Goal: Task Accomplishment & Management: Manage account settings

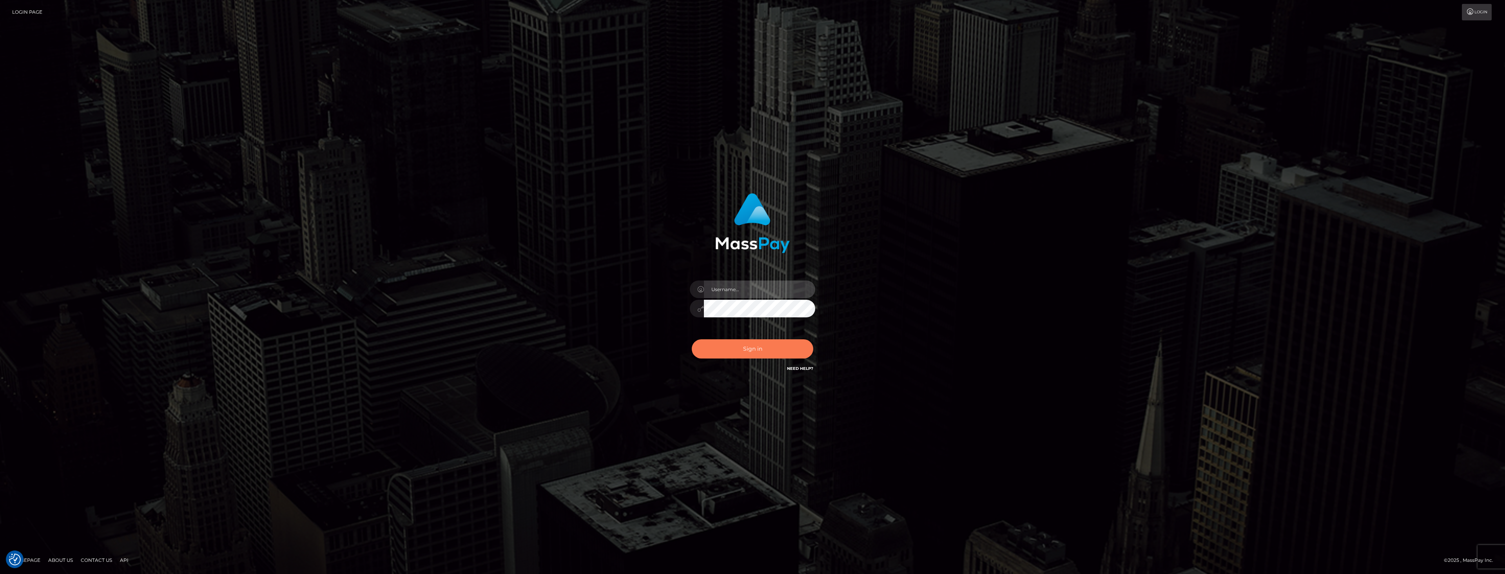
type input "dat.rush"
click at [748, 344] on button "Sign in" at bounding box center [752, 348] width 121 height 19
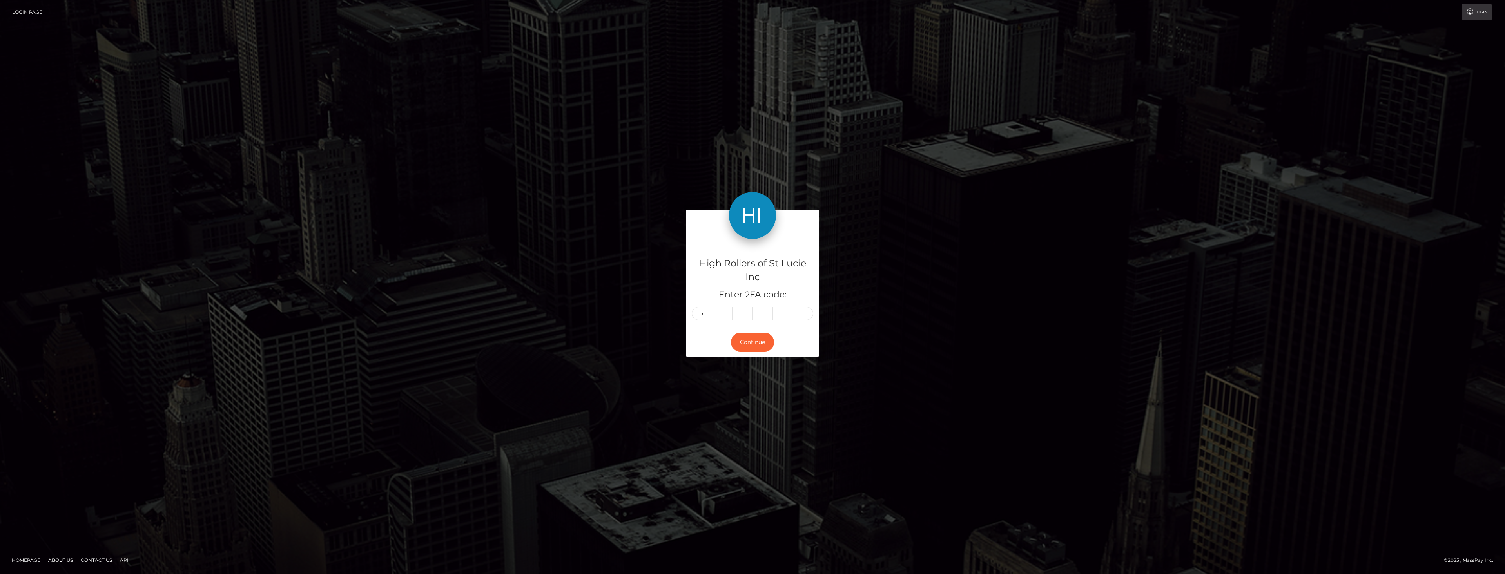
type input "5"
type input "2"
type input "9"
type input "6"
type input "8"
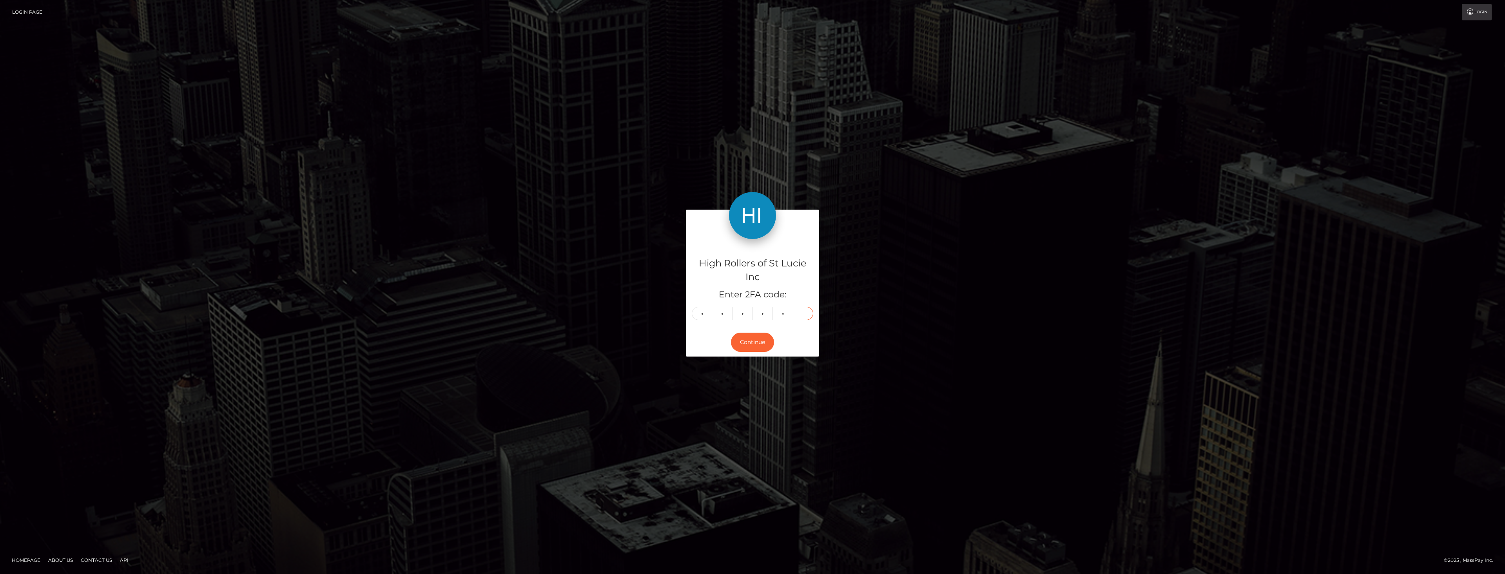
type input "3"
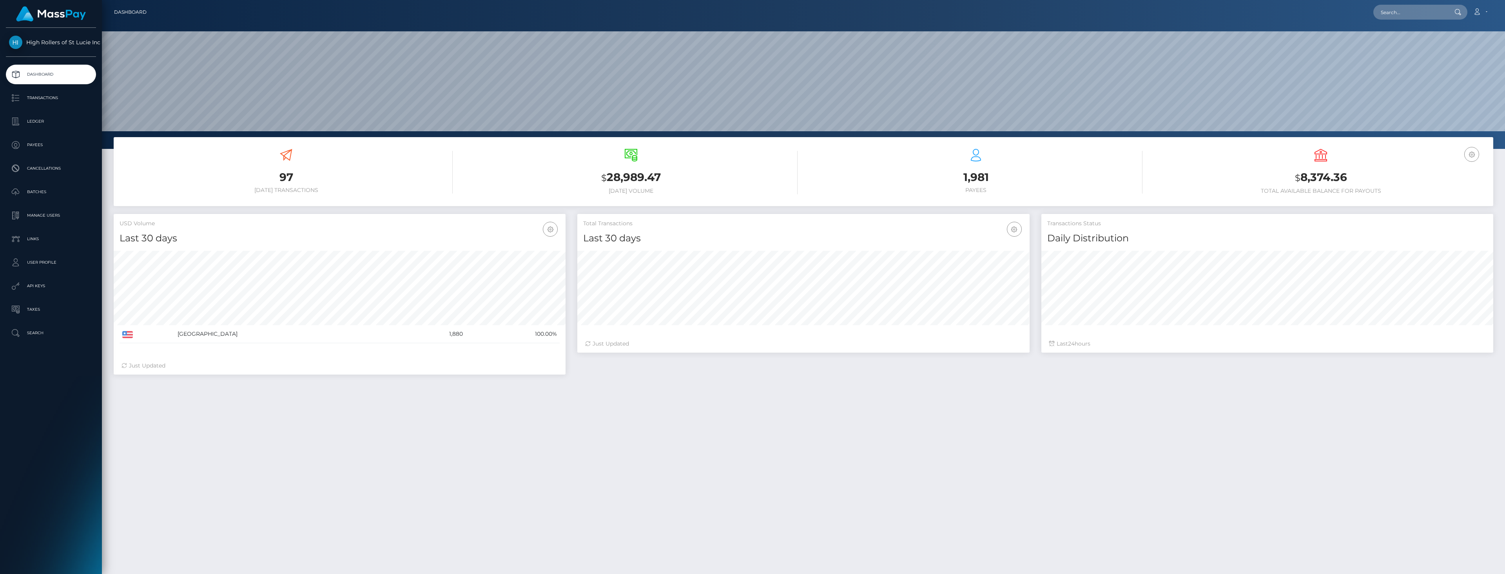
scroll to position [139, 452]
click at [55, 258] on p "User Profile" at bounding box center [51, 263] width 84 height 12
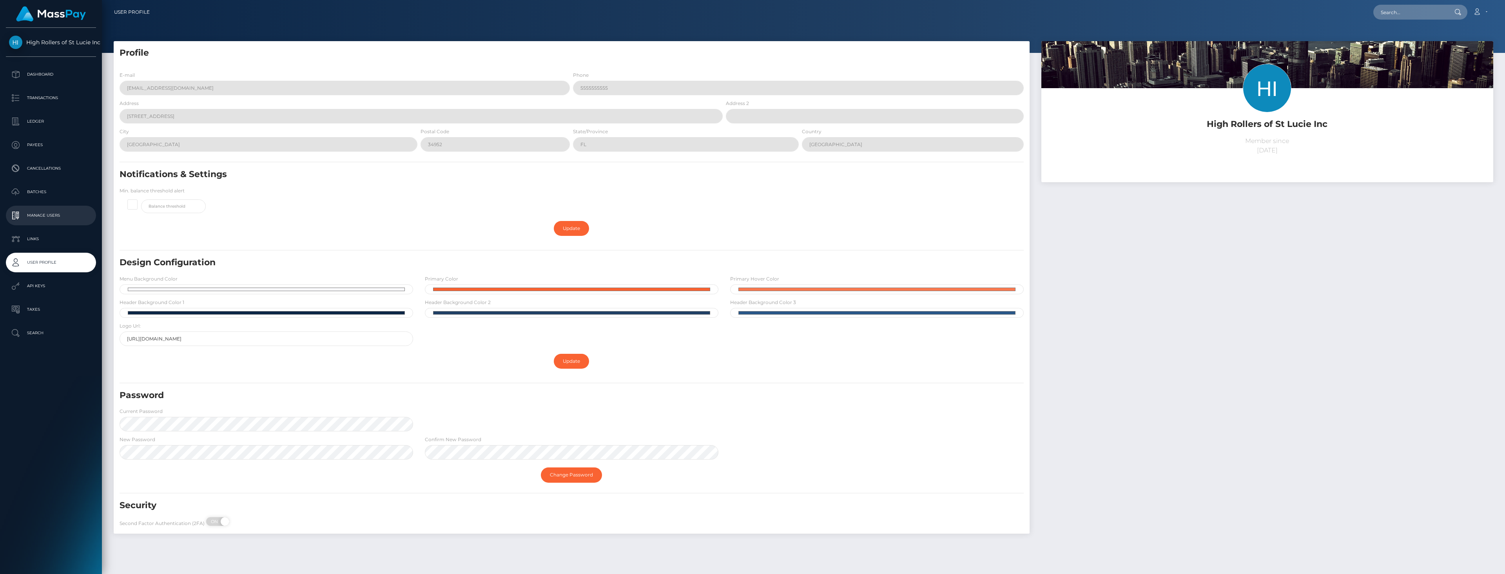
click at [51, 218] on p "Manage Users" at bounding box center [51, 216] width 84 height 12
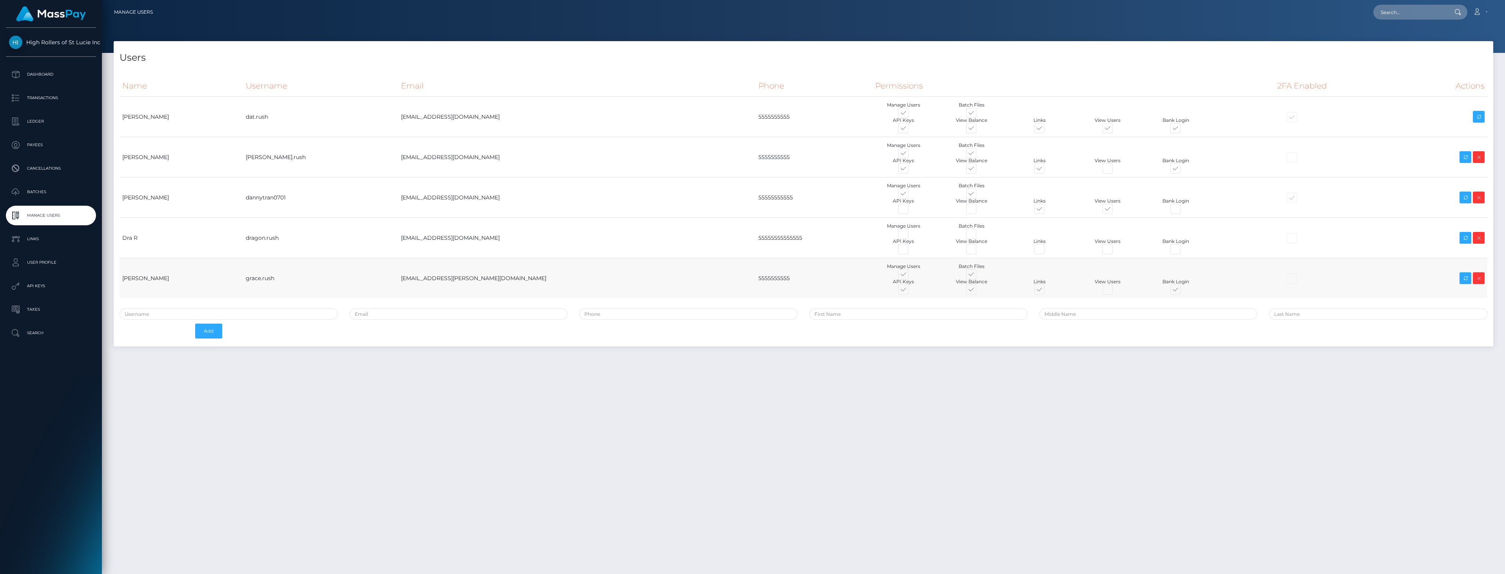
click at [1115, 291] on span at bounding box center [1115, 291] width 0 height 0
click at [1115, 291] on input "checkbox" at bounding box center [1117, 293] width 5 height 5
checkbox input "true"
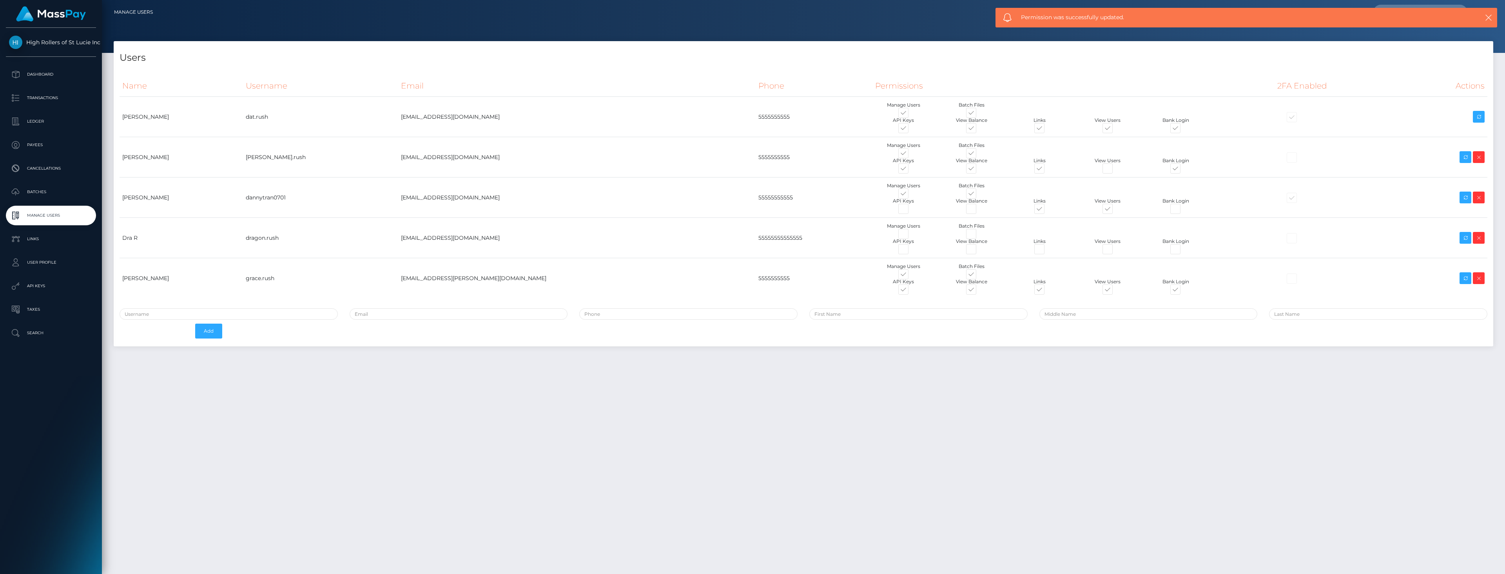
click at [919, 551] on div "Users Name Username Email Phone Permissions 2FA Enabled Actions" at bounding box center [803, 304] width 1403 height 526
click at [1189, 392] on div "Users Name Username Email Phone Permissions 2FA Enabled Actions" at bounding box center [803, 304] width 1403 height 526
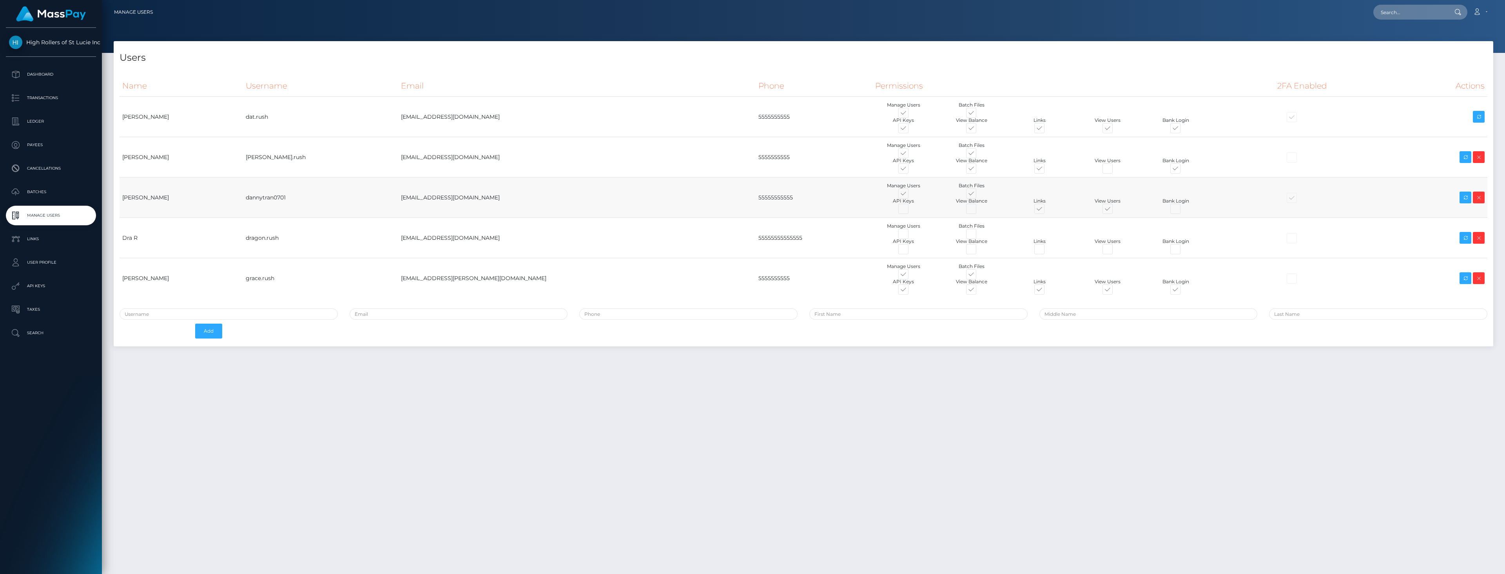
click at [1275, 209] on td at bounding box center [1340, 198] width 131 height 40
click at [1115, 210] on span at bounding box center [1115, 210] width 0 height 0
click at [1115, 210] on input "checkbox" at bounding box center [1117, 212] width 5 height 5
checkbox input "false"
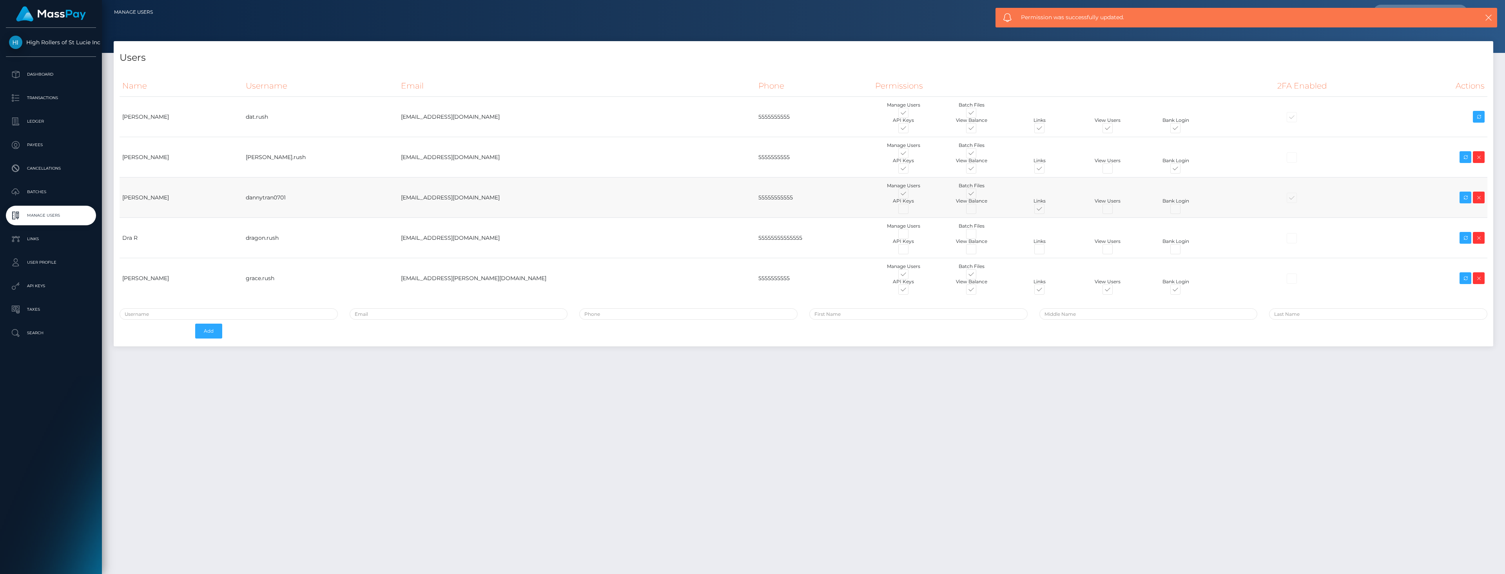
click at [1228, 213] on td "Manage Users Batch Files" at bounding box center [1073, 198] width 402 height 40
click at [1256, 363] on div "Users Name Username Email Phone Permissions 2FA Enabled Actions" at bounding box center [803, 304] width 1403 height 526
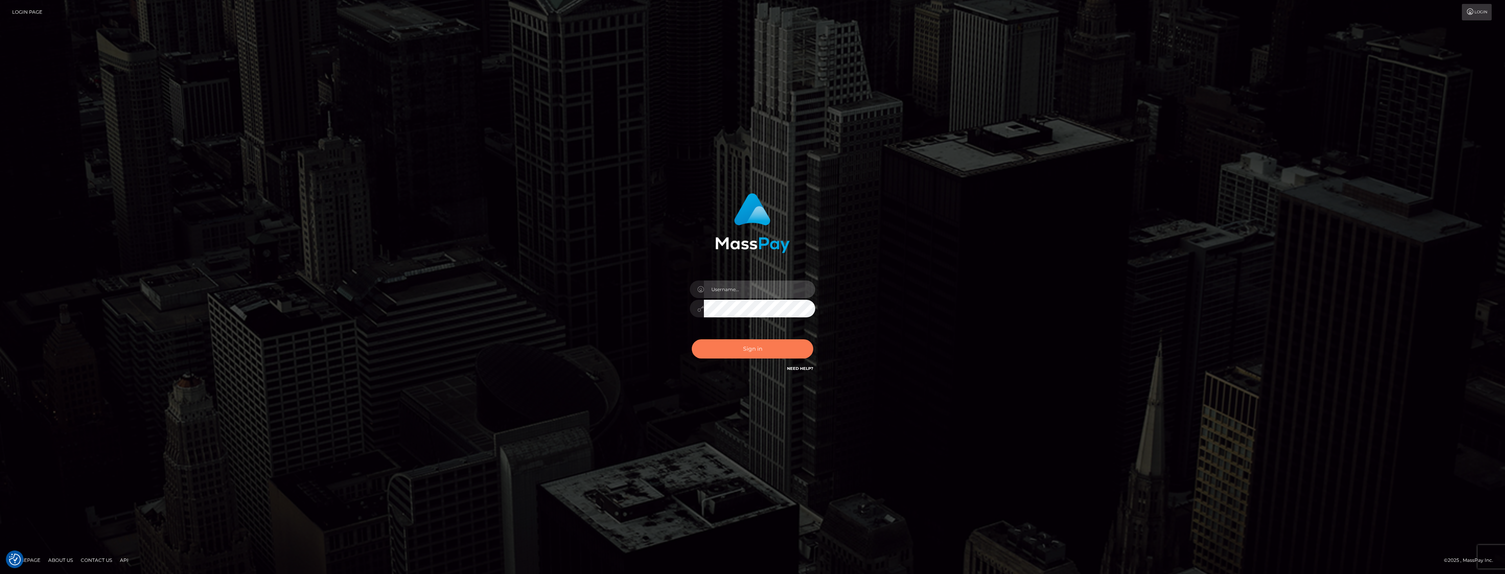
type input "dat.rush"
click at [761, 349] on button "Sign in" at bounding box center [752, 348] width 121 height 19
